Goal: Check status

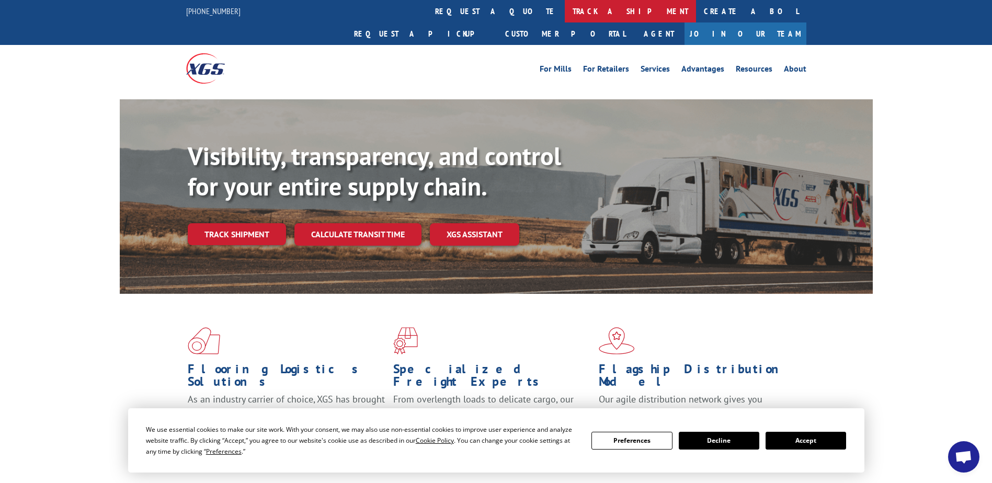
click at [565, 12] on link "track a shipment" at bounding box center [630, 11] width 131 height 22
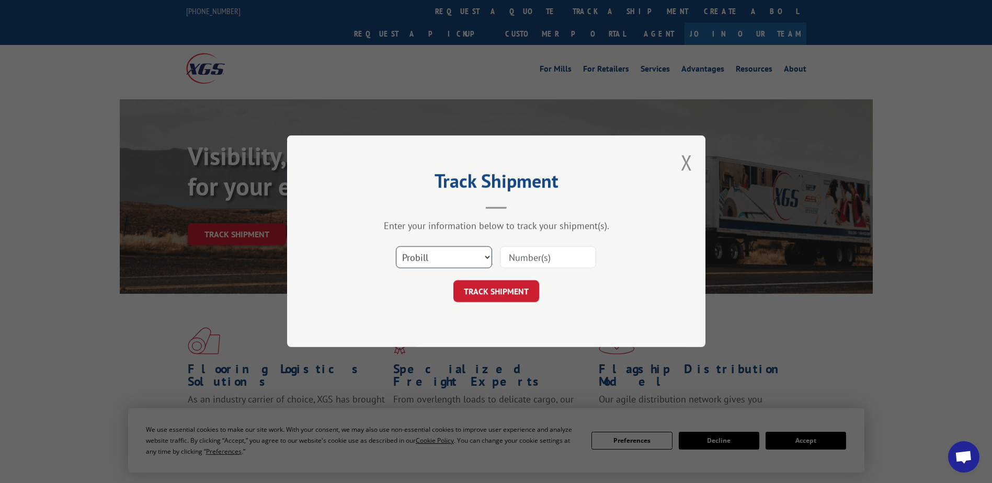
click at [485, 259] on select "Select category... Probill BOL PO" at bounding box center [444, 258] width 96 height 22
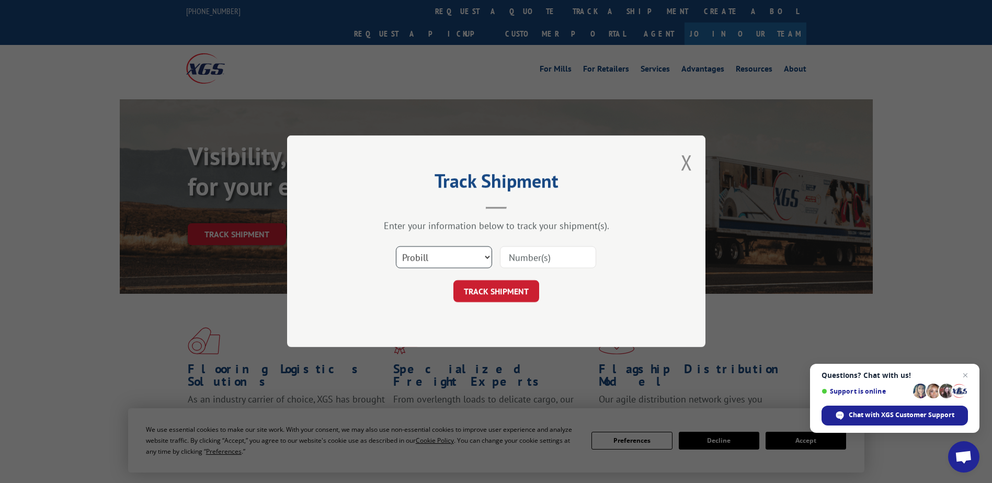
select select "bol"
click at [396, 247] on select "Select category... Probill BOL PO" at bounding box center [444, 258] width 96 height 22
click at [521, 260] on input at bounding box center [548, 258] width 96 height 22
type input "2874057"
click at [513, 290] on button "TRACK SHIPMENT" at bounding box center [496, 292] width 86 height 22
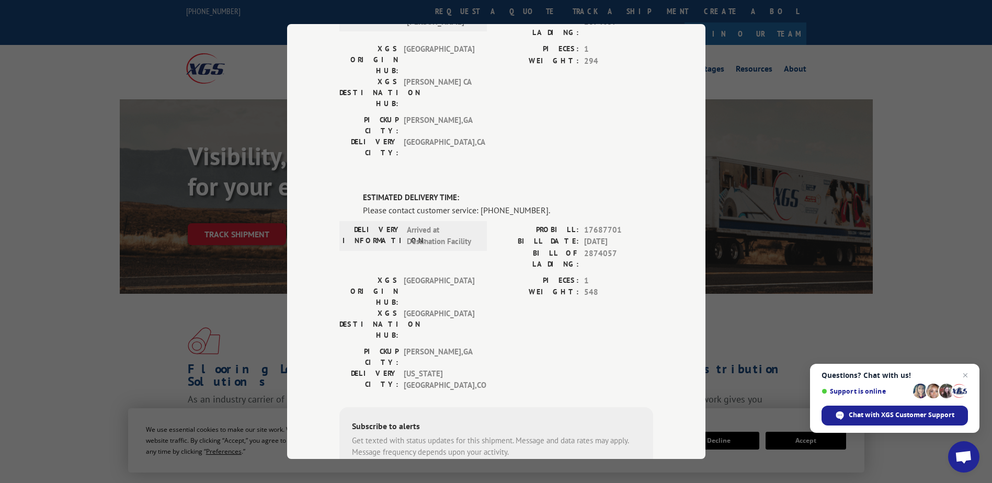
scroll to position [381, 0]
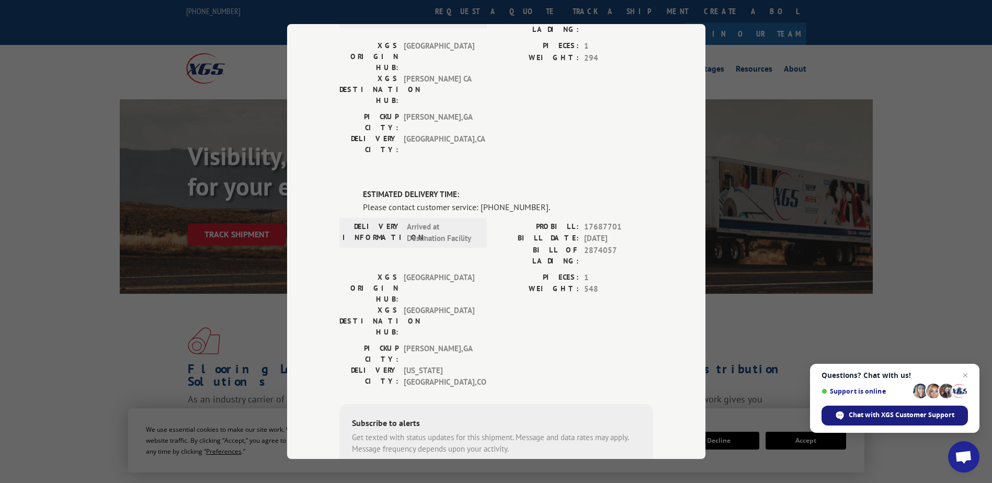
click at [916, 421] on div "Chat with XGS Customer Support" at bounding box center [894, 416] width 146 height 20
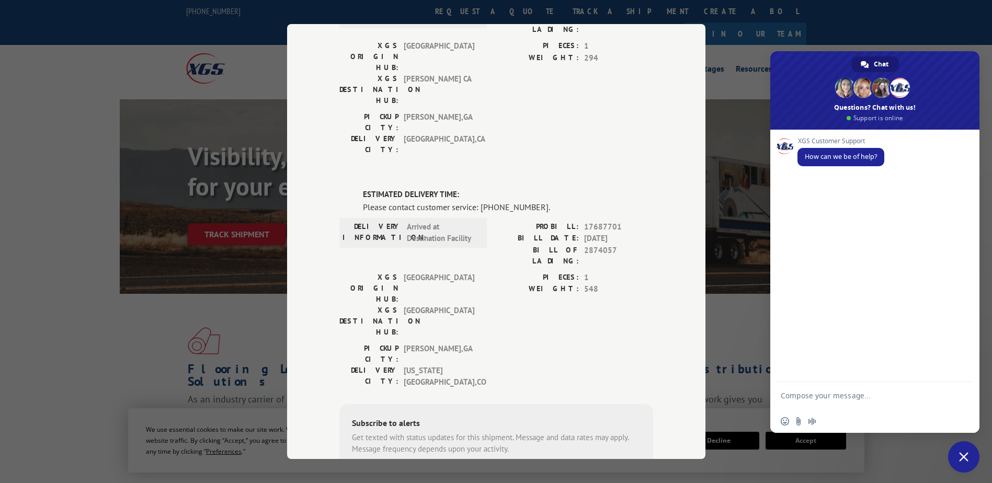
click at [841, 402] on textarea "Compose your message..." at bounding box center [863, 400] width 165 height 19
type textarea "WHEN WILL PROBILL 17687701 DELIVER?"
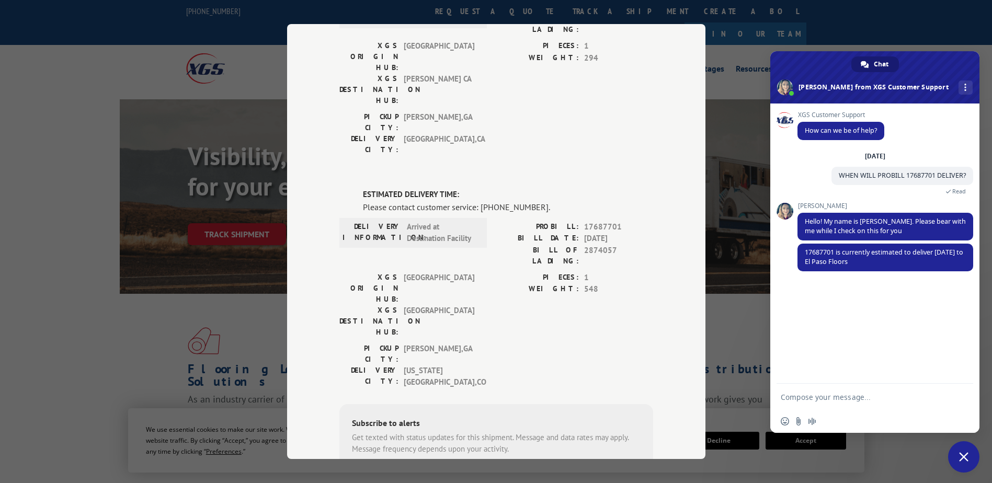
click at [794, 389] on form at bounding box center [863, 398] width 165 height 28
click at [796, 397] on textarea "Compose your message..." at bounding box center [863, 397] width 165 height 9
type textarea "OK THANK YOU"
